Goal: Navigation & Orientation: Find specific page/section

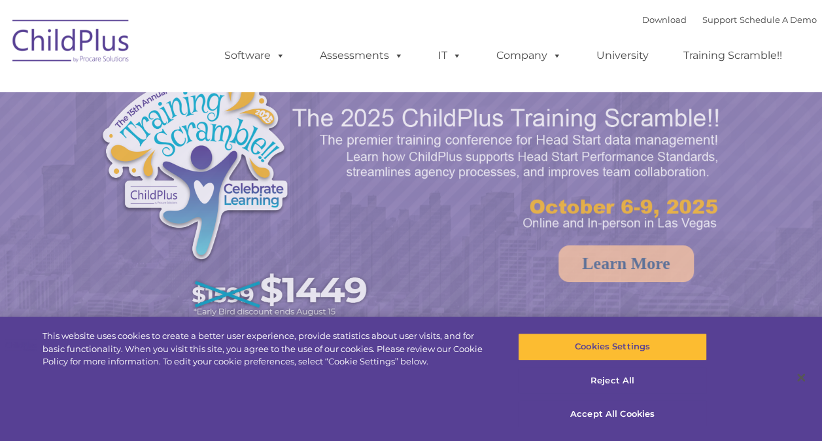
select select "MEDIUM"
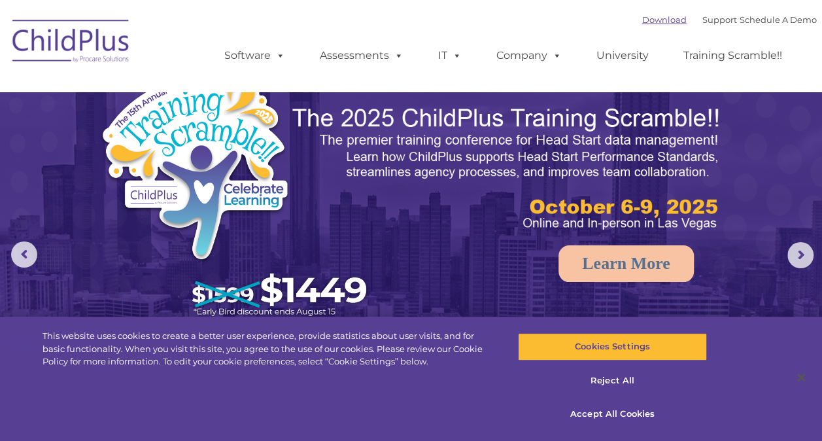
click at [656, 22] on link "Download" at bounding box center [665, 19] width 44 height 10
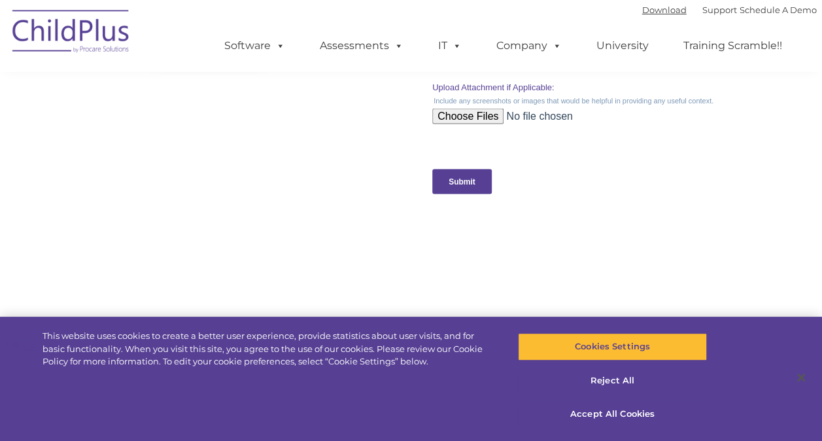
scroll to position [1405, 0]
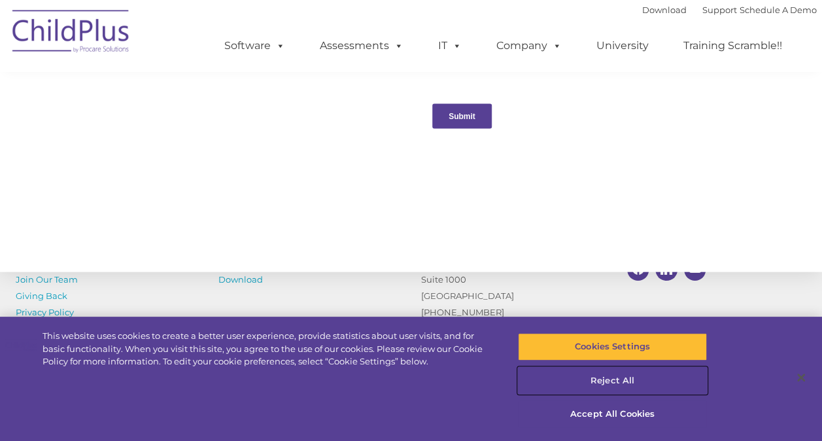
click at [618, 379] on button "Reject All" at bounding box center [612, 380] width 189 height 27
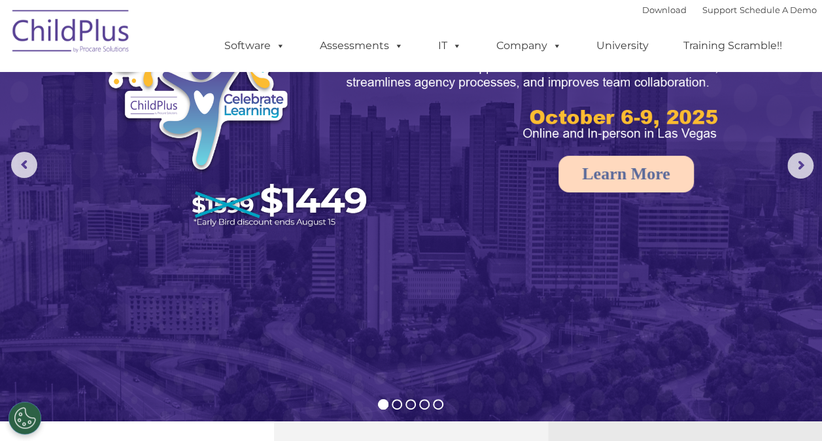
scroll to position [0, 0]
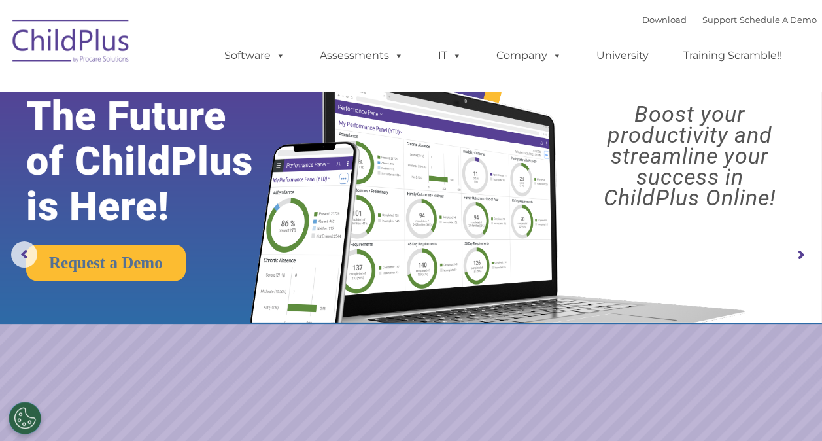
click at [69, 52] on img at bounding box center [71, 42] width 131 height 65
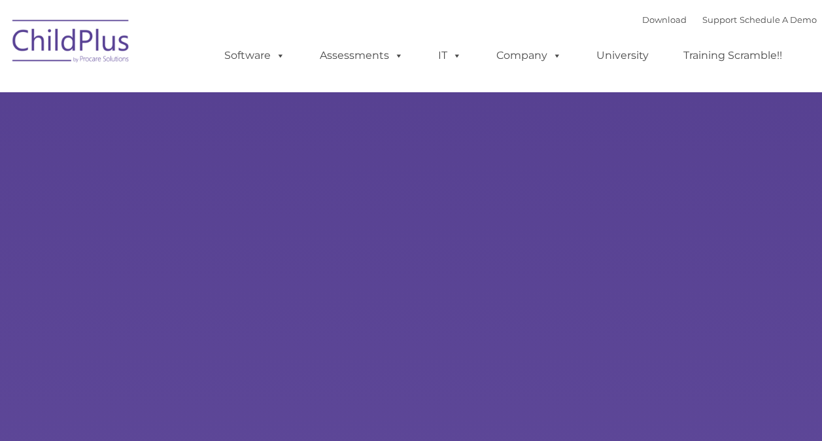
type input ""
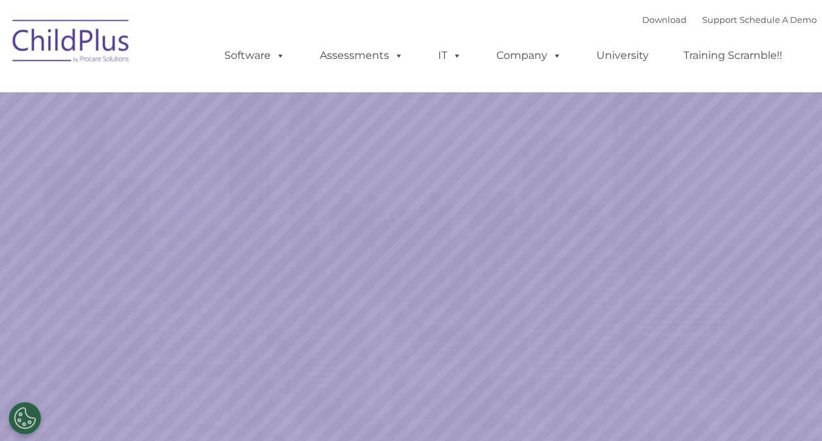
select select "MEDIUM"
